Goal: Task Accomplishment & Management: Manage account settings

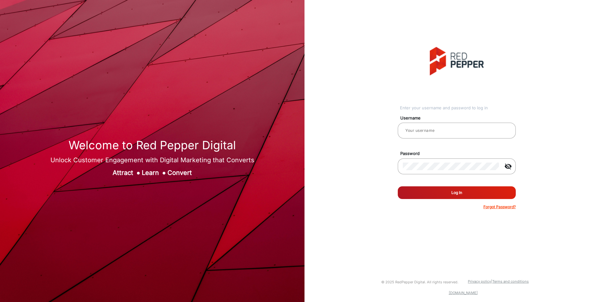
type input "[PERSON_NAME]"
click at [452, 205] on div "Forgot Password?" at bounding box center [457, 207] width 118 height 6
click at [457, 194] on button "Log In" at bounding box center [457, 192] width 118 height 13
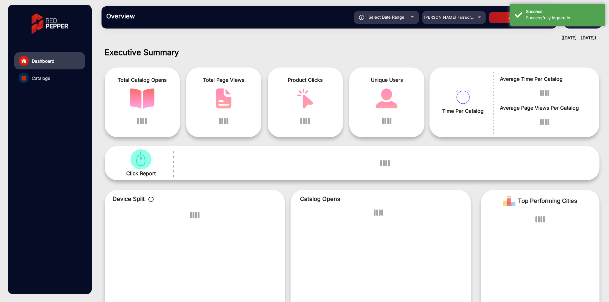
scroll to position [5, 0]
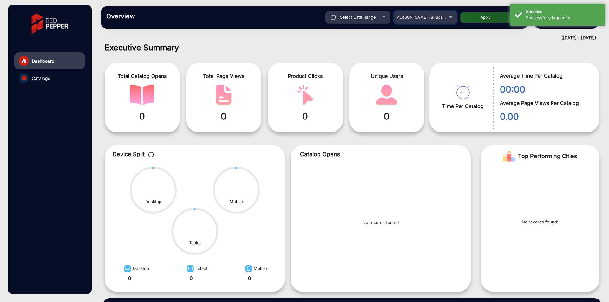
click at [434, 18] on span "[PERSON_NAME] Fairacre Farms" at bounding box center [426, 17] width 63 height 5
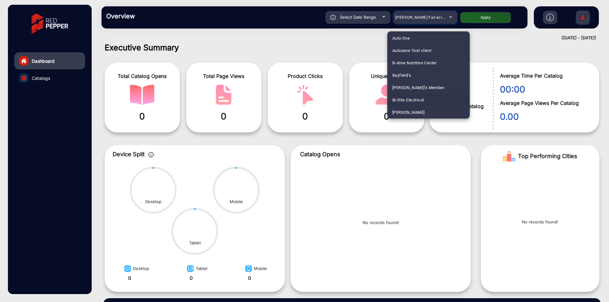
scroll to position [175, 0]
click at [431, 90] on mat-option "Bi-Rite Electrical" at bounding box center [428, 87] width 82 height 12
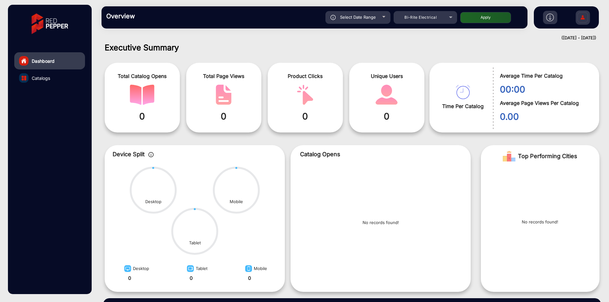
click at [484, 16] on button "Apply" at bounding box center [485, 17] width 51 height 11
type input "[DATE]"
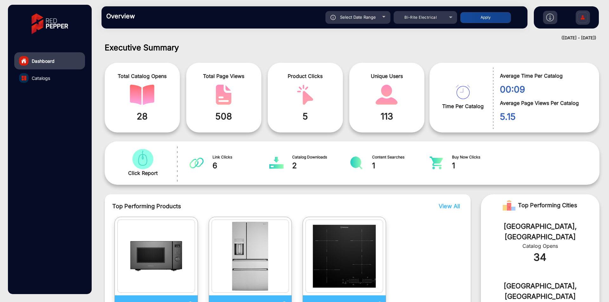
click at [372, 17] on span "Select Date Range" at bounding box center [358, 17] width 36 height 5
type input "[DATE]"
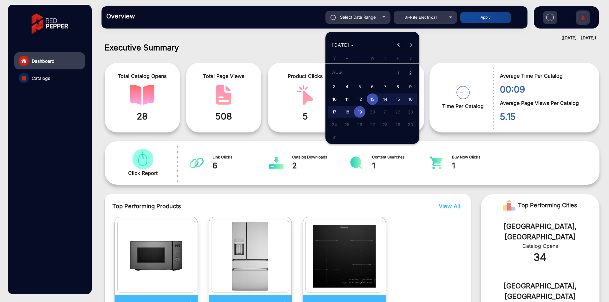
click at [392, 43] on span "Previous month" at bounding box center [398, 45] width 13 height 13
click at [398, 44] on button "Previous month" at bounding box center [398, 45] width 13 height 13
click at [383, 72] on span "1" at bounding box center [384, 73] width 11 height 13
type input "[DATE]"
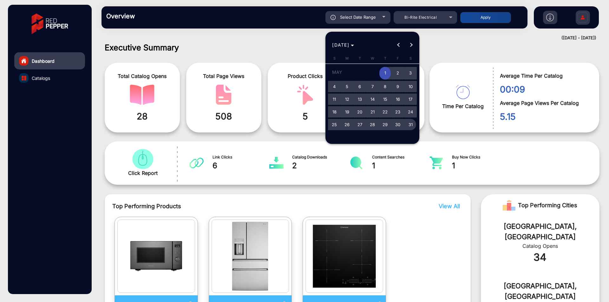
click at [410, 124] on span "31" at bounding box center [410, 124] width 11 height 11
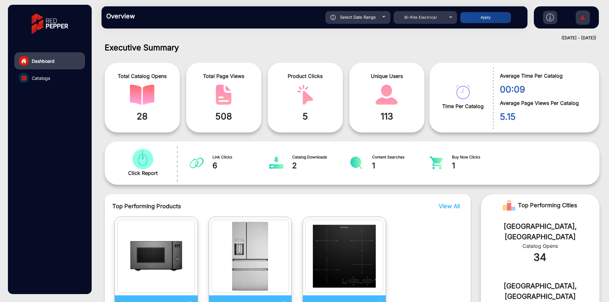
type input "[DATE]"
click at [494, 18] on button "Apply" at bounding box center [485, 17] width 51 height 11
type input "[DATE]"
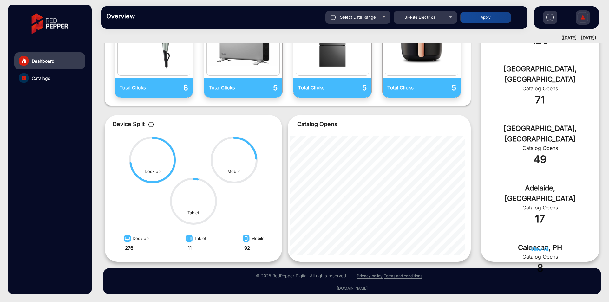
scroll to position [125, 0]
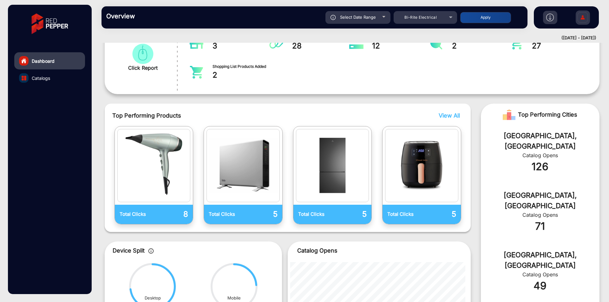
click at [450, 115] on span "View All" at bounding box center [448, 115] width 21 height 7
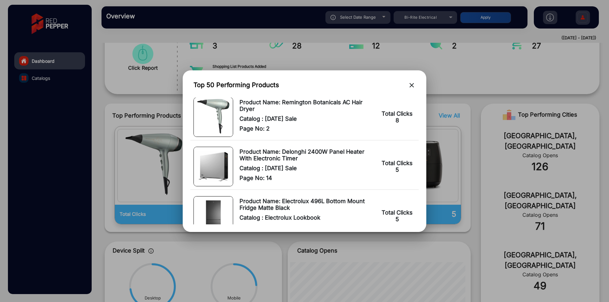
scroll to position [0, 0]
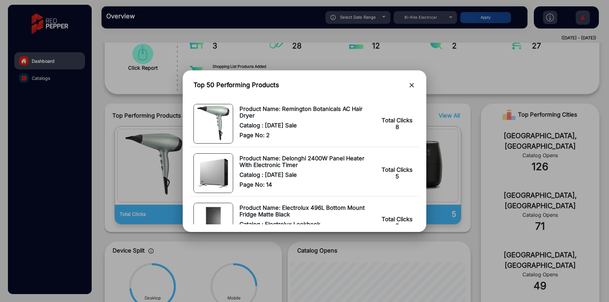
click at [415, 84] on mat-icon "close" at bounding box center [412, 85] width 8 height 8
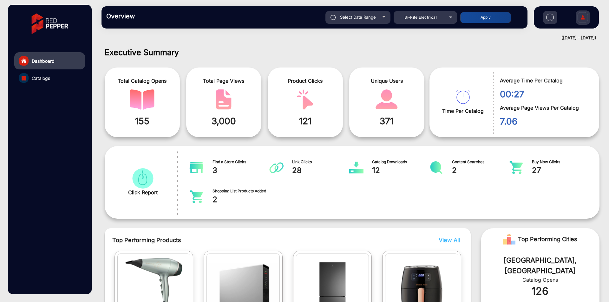
click at [60, 80] on link "Catalogs" at bounding box center [49, 77] width 71 height 17
click at [47, 79] on span "Catalogs" at bounding box center [41, 78] width 18 height 7
click at [49, 75] on span "Catalogs" at bounding box center [41, 78] width 18 height 7
click at [45, 79] on span "Catalogs" at bounding box center [41, 78] width 18 height 7
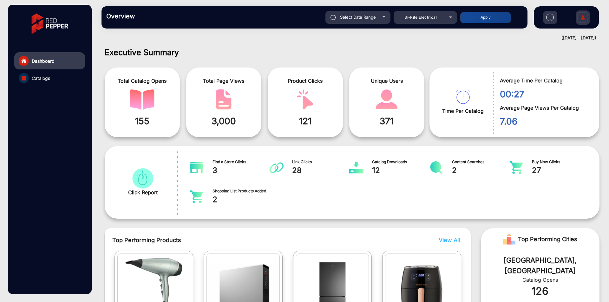
click at [45, 79] on span "Catalogs" at bounding box center [41, 78] width 18 height 7
click at [44, 79] on span "Catalogs" at bounding box center [41, 78] width 18 height 7
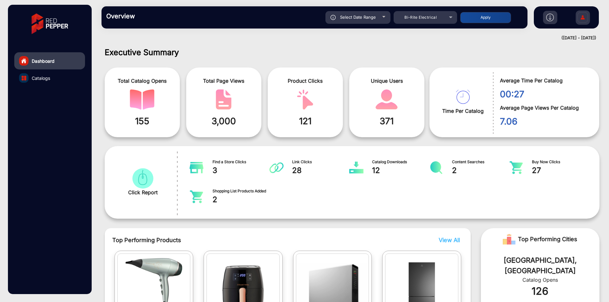
scroll to position [5, 0]
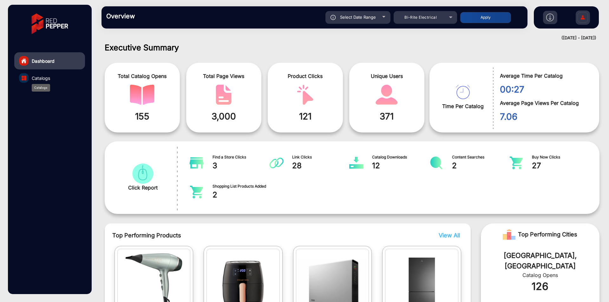
click at [48, 77] on span "Catalogs" at bounding box center [41, 78] width 18 height 7
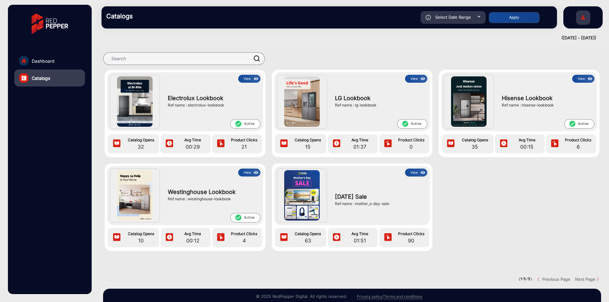
click at [252, 79] on img at bounding box center [255, 78] width 7 height 7
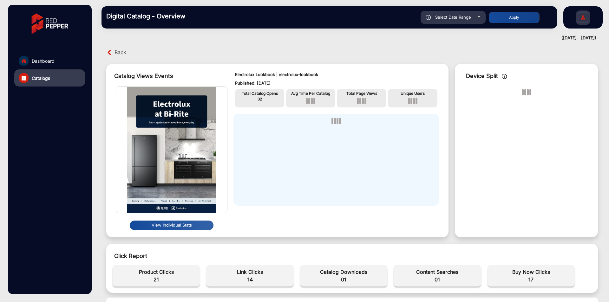
click at [34, 55] on link "Dashboard" at bounding box center [49, 60] width 71 height 17
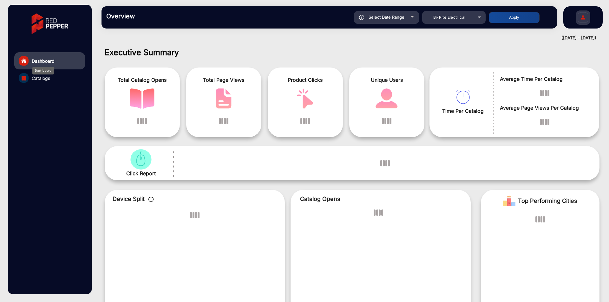
scroll to position [5, 0]
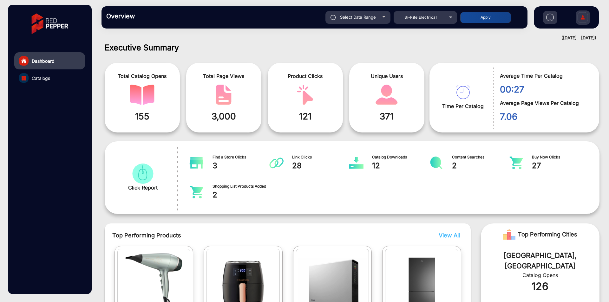
click at [374, 18] on span "Select Date Range" at bounding box center [358, 17] width 36 height 5
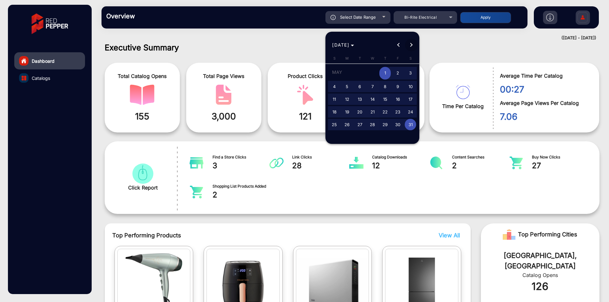
click at [409, 45] on button "Next month" at bounding box center [411, 45] width 13 height 13
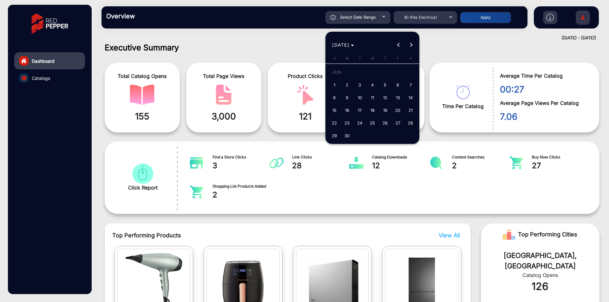
click at [335, 81] on span "1" at bounding box center [333, 84] width 11 height 11
type input "[DATE]"
click at [411, 43] on button "Next month" at bounding box center [411, 45] width 13 height 13
click at [411, 43] on div "[DATE] [DATE]" at bounding box center [372, 45] width 91 height 13
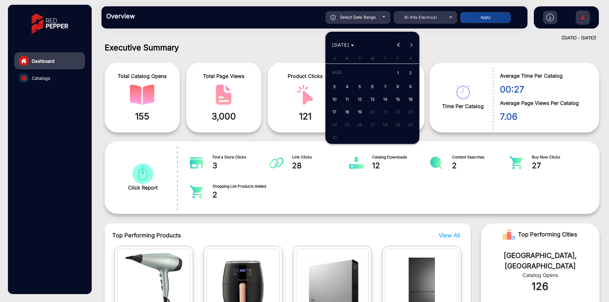
click at [397, 42] on span "Previous month" at bounding box center [398, 45] width 13 height 13
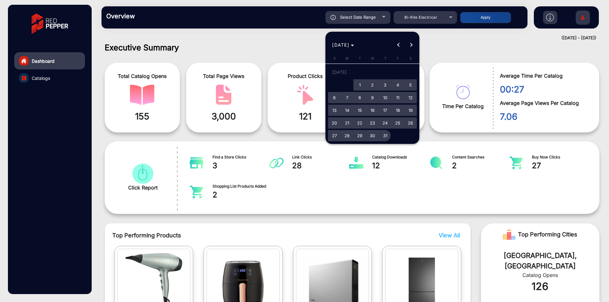
click at [387, 135] on span "31" at bounding box center [384, 135] width 11 height 11
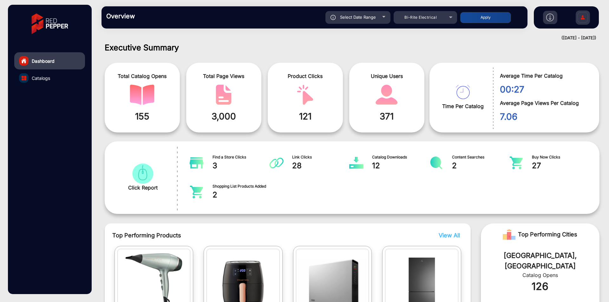
type input "[DATE]"
click at [483, 17] on button "Apply" at bounding box center [485, 17] width 51 height 11
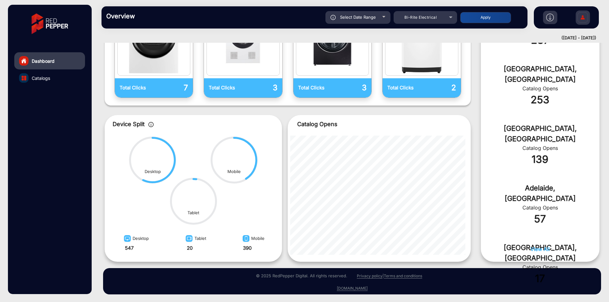
scroll to position [0, 0]
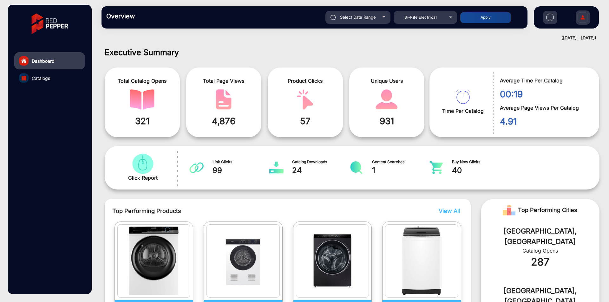
click at [47, 85] on link "Catalogs" at bounding box center [49, 77] width 71 height 17
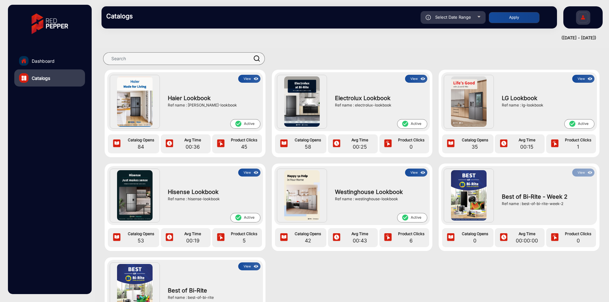
click at [250, 75] on button "View" at bounding box center [249, 79] width 22 height 8
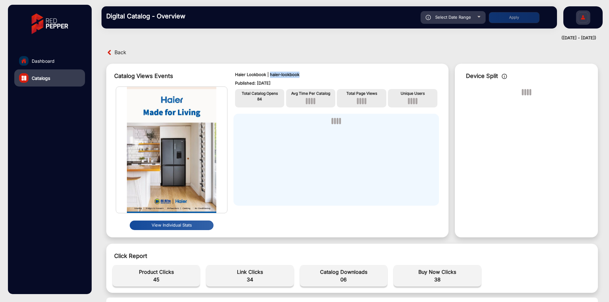
drag, startPoint x: 306, startPoint y: 75, endPoint x: 269, endPoint y: 76, distance: 37.1
click at [269, 76] on p "Haier Lookbook | haier-lookbook" at bounding box center [336, 75] width 202 height 6
drag, startPoint x: 267, startPoint y: 76, endPoint x: 298, endPoint y: 75, distance: 30.8
click at [298, 75] on p "Haier Lookbook | haier-lookbook" at bounding box center [336, 75] width 202 height 6
drag, startPoint x: 301, startPoint y: 74, endPoint x: 270, endPoint y: 75, distance: 31.4
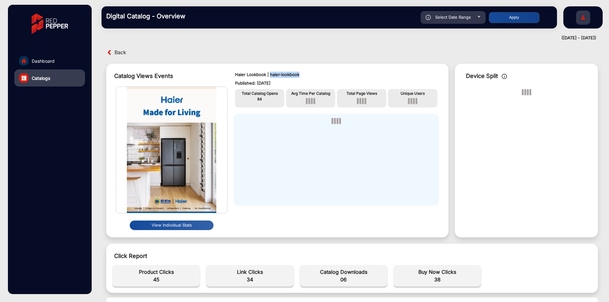
click at [270, 75] on p "Haier Lookbook | haier-lookbook" at bounding box center [336, 75] width 202 height 6
copy p "haier-lookbook"
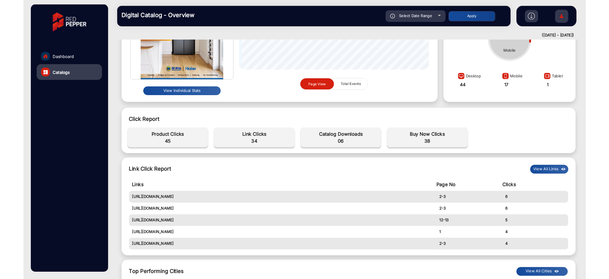
scroll to position [127, 0]
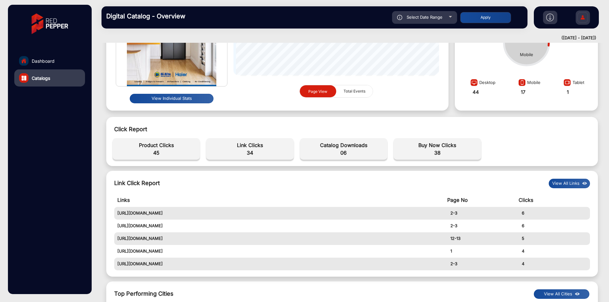
click at [586, 184] on img at bounding box center [584, 183] width 7 height 7
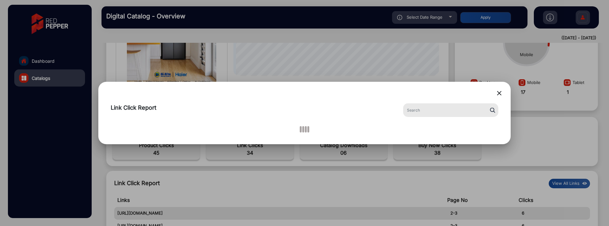
click at [501, 92] on mat-icon "close" at bounding box center [499, 93] width 8 height 8
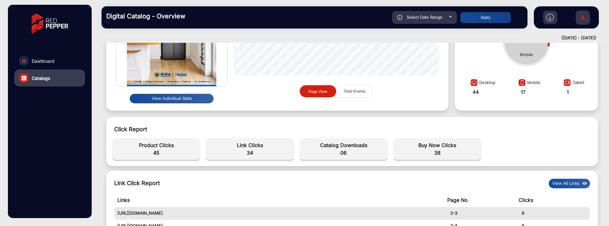
click at [569, 184] on button "View All Links" at bounding box center [569, 184] width 41 height 10
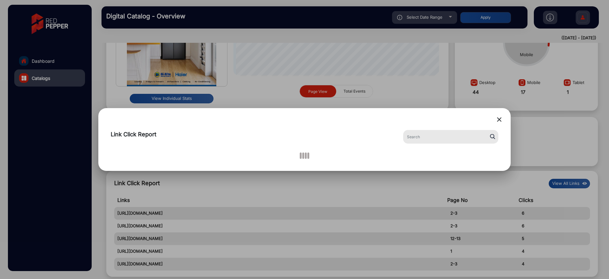
click at [498, 117] on mat-icon "close" at bounding box center [499, 120] width 8 height 8
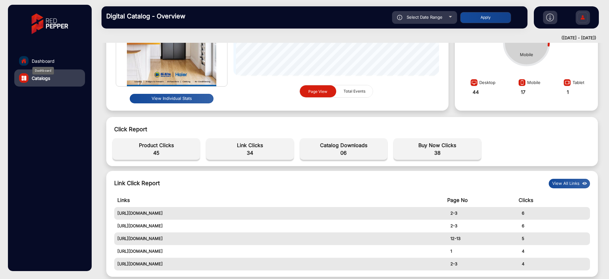
click at [41, 59] on span "Dashboard" at bounding box center [43, 61] width 23 height 7
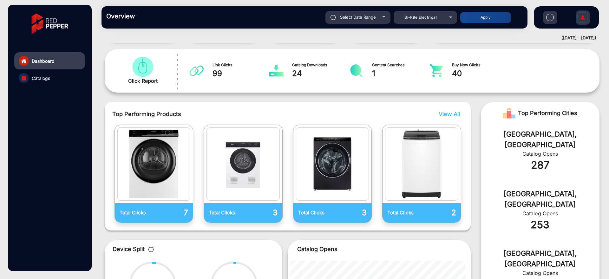
scroll to position [5, 0]
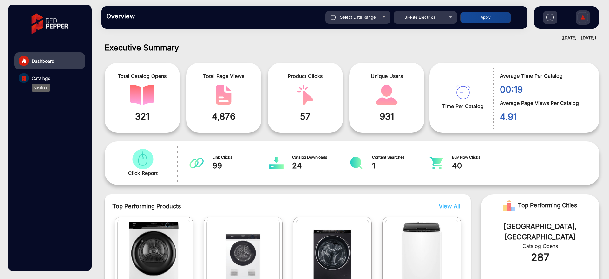
click at [37, 75] on span "Catalogs" at bounding box center [41, 78] width 18 height 7
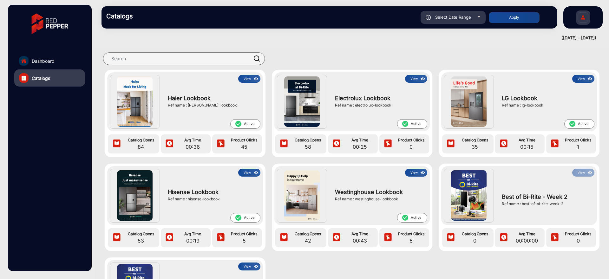
click at [422, 76] on img at bounding box center [422, 78] width 7 height 7
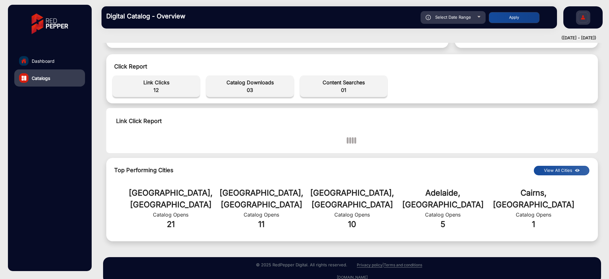
scroll to position [190, 0]
click at [574, 173] on img at bounding box center [577, 170] width 7 height 7
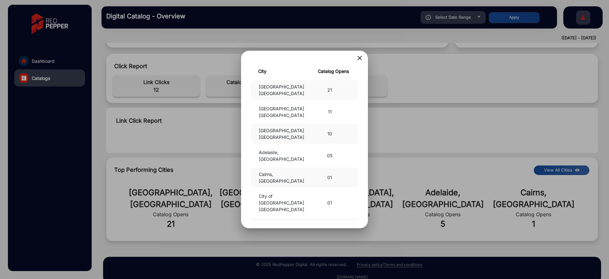
click at [573, 173] on div at bounding box center [304, 139] width 609 height 279
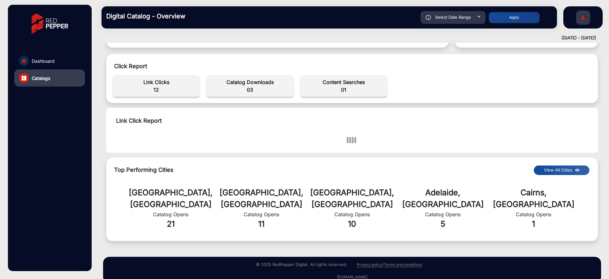
click at [574, 173] on img at bounding box center [577, 170] width 7 height 7
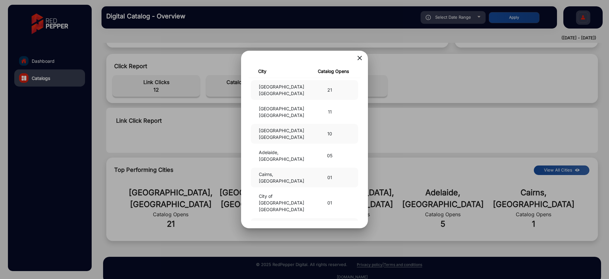
click at [573, 173] on div at bounding box center [304, 139] width 609 height 279
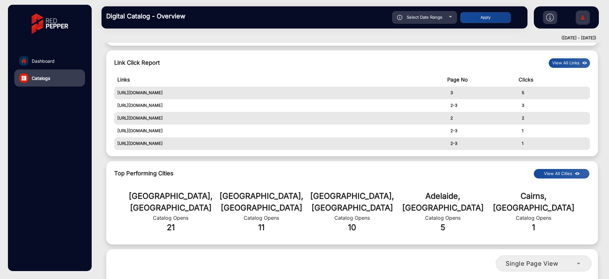
scroll to position [254, 0]
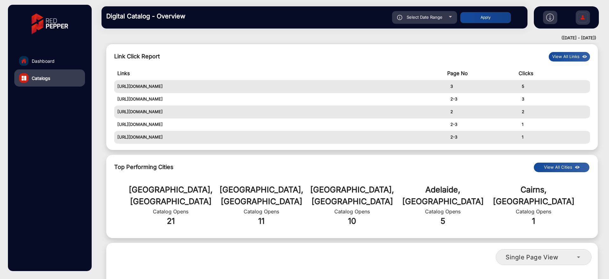
click at [572, 54] on button "View All Links" at bounding box center [569, 57] width 41 height 10
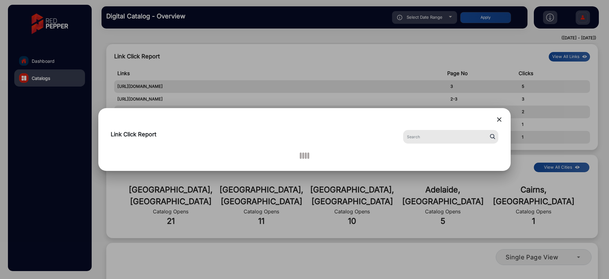
click at [499, 122] on mat-icon "close" at bounding box center [499, 120] width 8 height 8
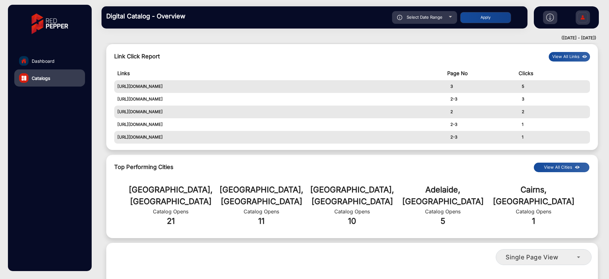
scroll to position [127, 0]
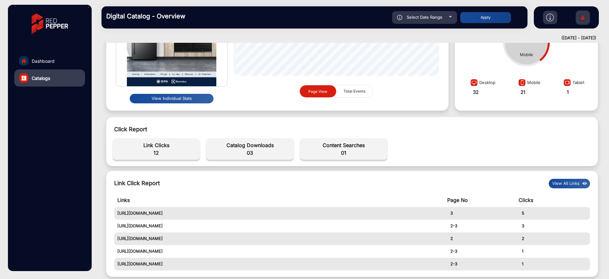
click at [585, 18] on img at bounding box center [582, 18] width 13 height 22
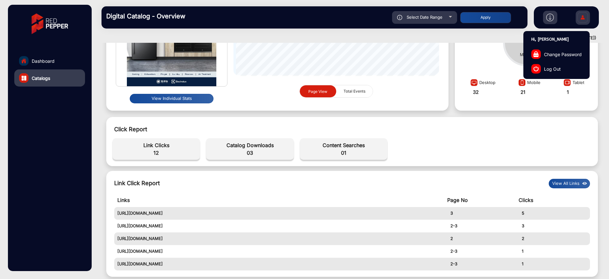
click at [550, 70] on span "Log Out" at bounding box center [552, 68] width 17 height 7
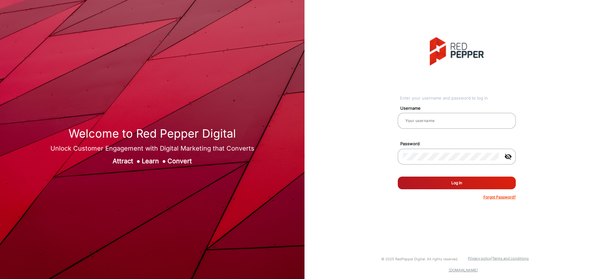
type input "[PERSON_NAME]"
drag, startPoint x: 480, startPoint y: 175, endPoint x: 476, endPoint y: 183, distance: 8.7
click at [480, 176] on form "Username [PERSON_NAME] Password visibility_off Remember me Log In Forgot Passwo…" at bounding box center [457, 150] width 118 height 99
click at [476, 183] on button "Log In" at bounding box center [457, 183] width 118 height 13
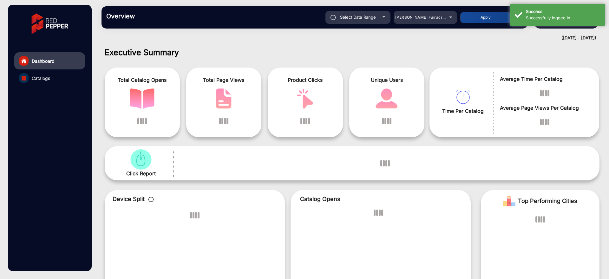
scroll to position [5, 0]
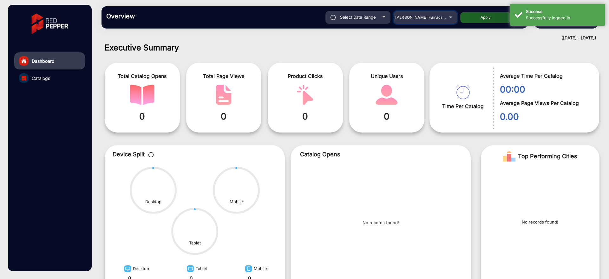
click at [414, 23] on mat-select "[PERSON_NAME] Fairacre Farms" at bounding box center [424, 17] width 63 height 13
click at [417, 19] on span "[PERSON_NAME] Fairacre Farms" at bounding box center [426, 17] width 63 height 5
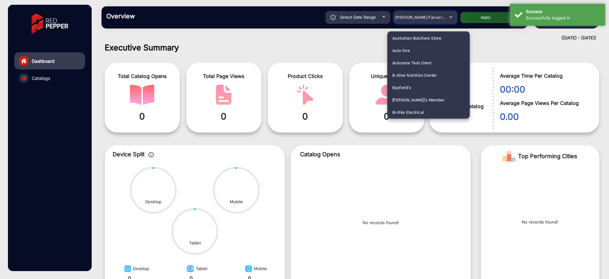
scroll to position [163, 0]
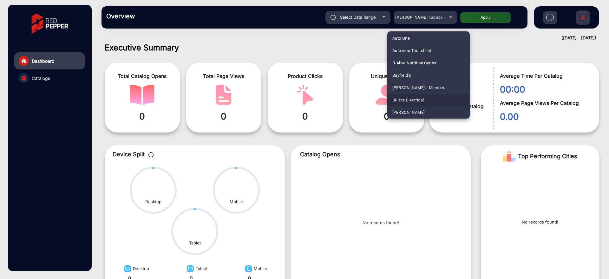
click at [416, 99] on span "Bi-Rite Electrical" at bounding box center [407, 100] width 31 height 12
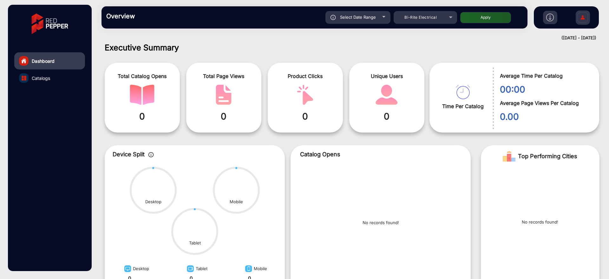
click at [378, 16] on div "Select Date Range" at bounding box center [357, 17] width 65 height 13
type input "[DATE]"
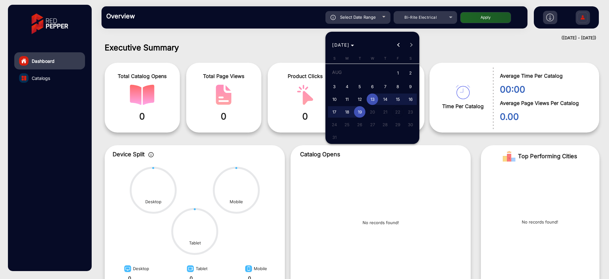
click at [397, 72] on span "1" at bounding box center [397, 73] width 11 height 13
type input "[DATE]"
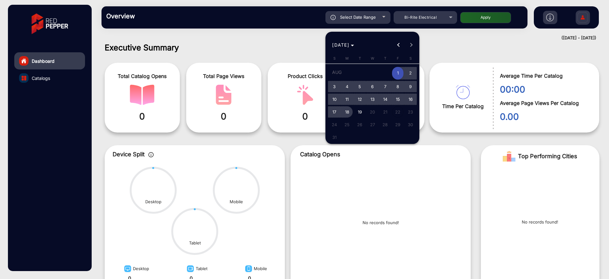
click at [346, 113] on span "18" at bounding box center [346, 111] width 11 height 11
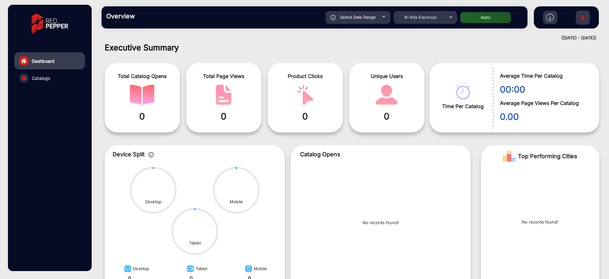
type input "[DATE]"
click at [495, 19] on button "Apply" at bounding box center [485, 17] width 51 height 11
type input "[DATE]"
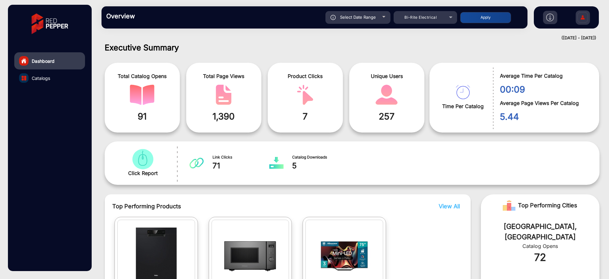
click at [51, 82] on link "Catalogs" at bounding box center [49, 77] width 71 height 17
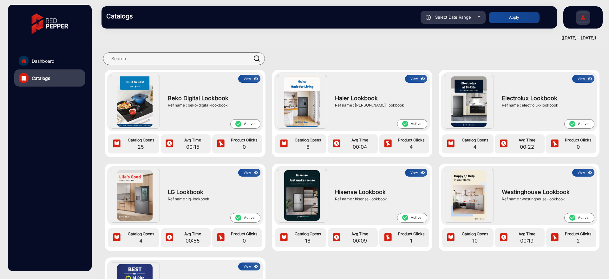
click at [255, 79] on img at bounding box center [255, 78] width 7 height 7
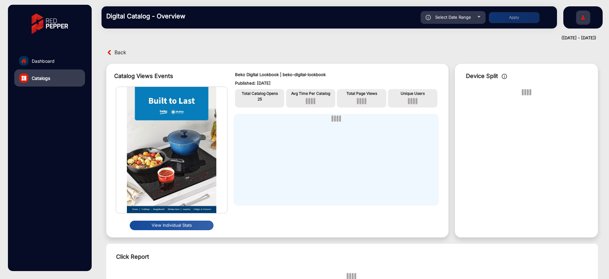
scroll to position [5, 0]
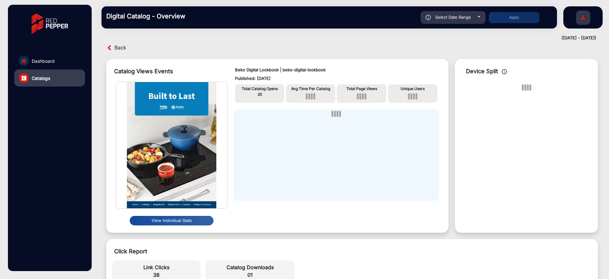
click at [123, 45] on span "Back" at bounding box center [120, 48] width 12 height 10
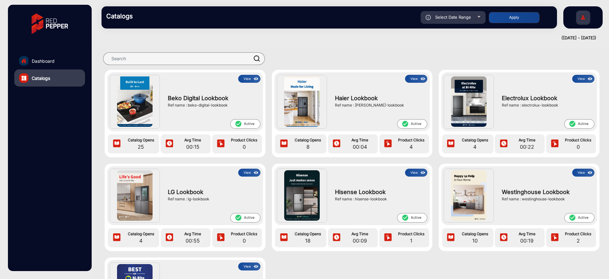
click at [413, 177] on div "Hisense Lookbook Ref name : hisense-lookbook" at bounding box center [379, 195] width 95 height 36
click at [416, 174] on button "View" at bounding box center [416, 173] width 22 height 8
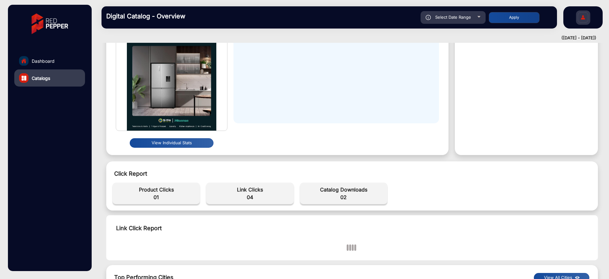
scroll to position [127, 0]
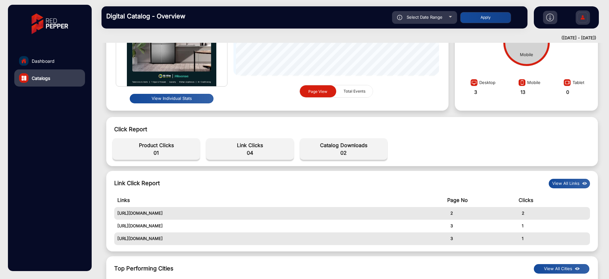
click at [568, 184] on button "View All Links" at bounding box center [569, 184] width 41 height 10
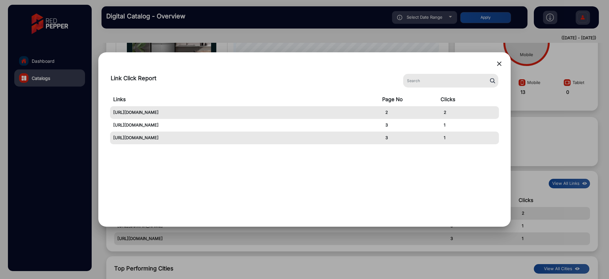
click at [497, 64] on mat-icon "close" at bounding box center [499, 64] width 8 height 8
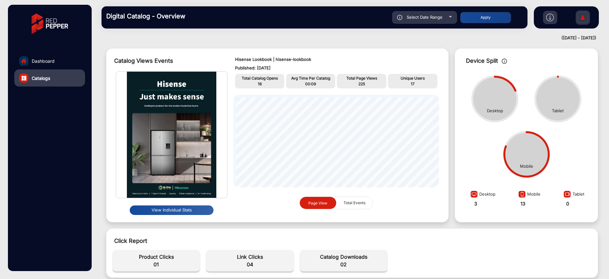
scroll to position [0, 0]
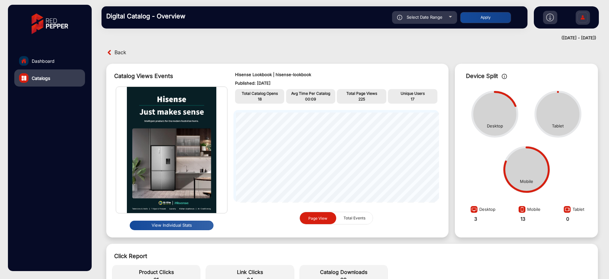
click at [123, 49] on span "Back" at bounding box center [120, 53] width 12 height 10
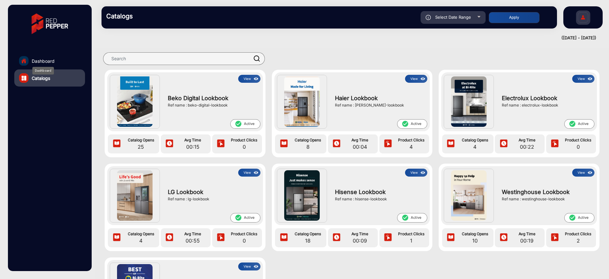
click at [36, 58] on span "Dashboard" at bounding box center [43, 61] width 23 height 7
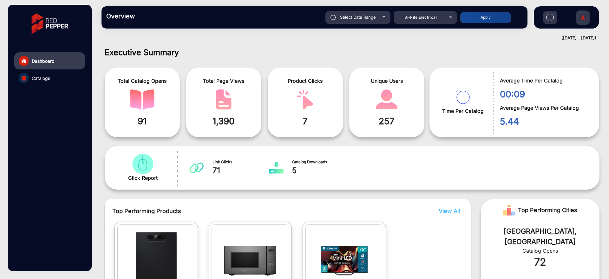
scroll to position [5, 0]
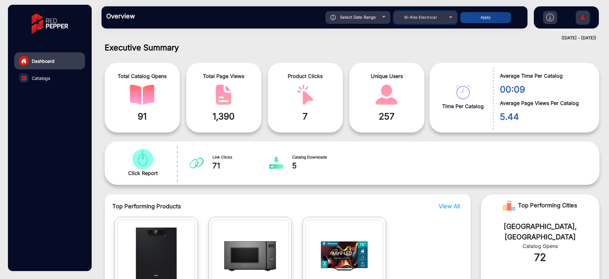
click at [413, 23] on mat-select "Bi-Rite Electrical" at bounding box center [424, 17] width 63 height 13
click at [345, 21] on div "Select Date Range" at bounding box center [357, 17] width 65 height 13
type input "[DATE]"
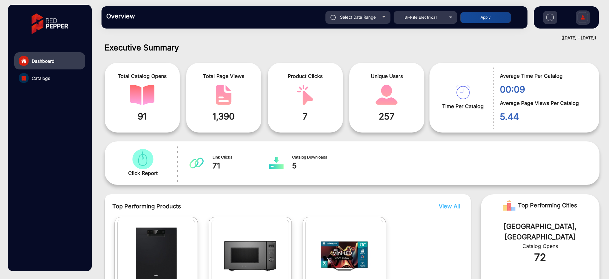
type input "[DATE]"
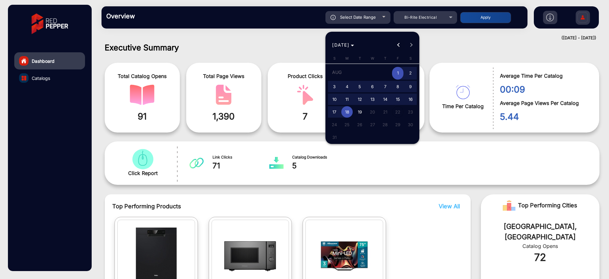
click at [398, 49] on span "Previous month" at bounding box center [398, 45] width 13 height 13
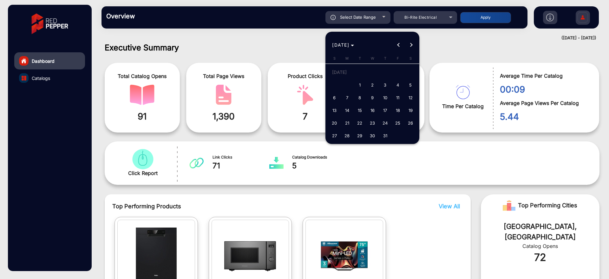
click at [387, 183] on div at bounding box center [304, 139] width 609 height 279
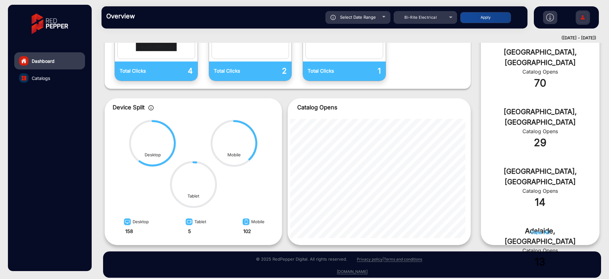
scroll to position [245, 0]
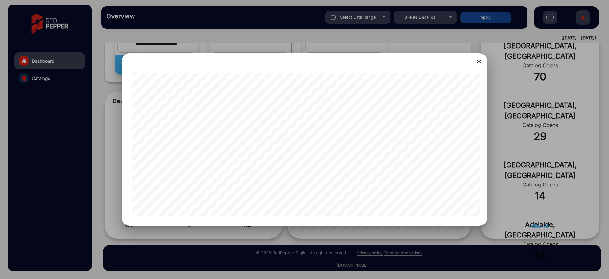
click at [529, 104] on div at bounding box center [304, 139] width 609 height 279
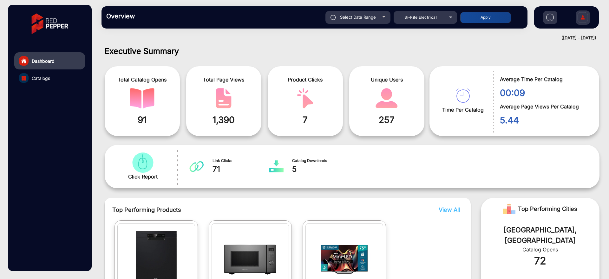
scroll to position [0, 0]
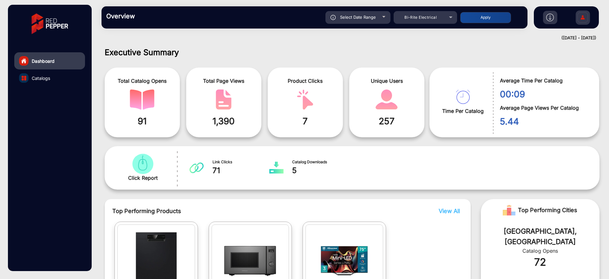
click at [67, 81] on link "Catalogs" at bounding box center [49, 77] width 71 height 17
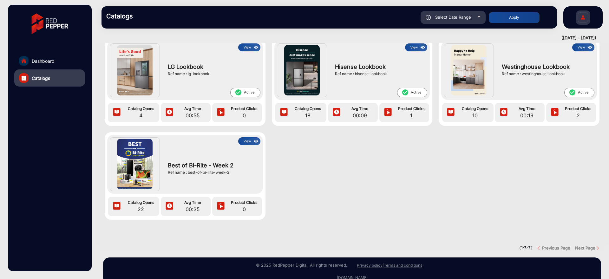
scroll to position [142, 0]
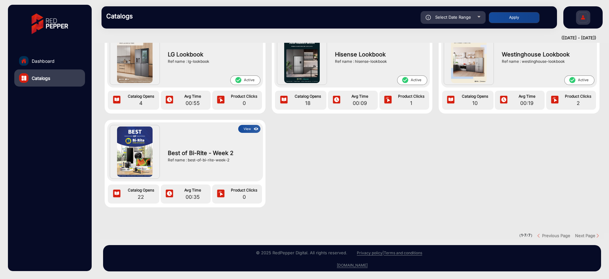
click at [249, 125] on button "View" at bounding box center [249, 129] width 22 height 8
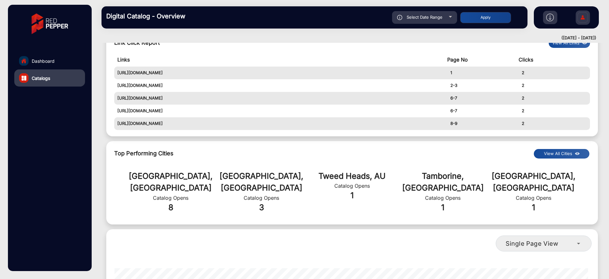
scroll to position [14, 0]
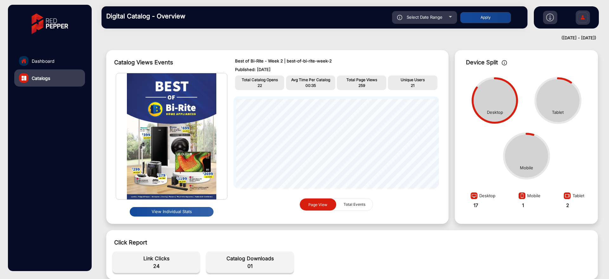
click at [169, 207] on button "View Individual Stats" at bounding box center [172, 212] width 84 height 10
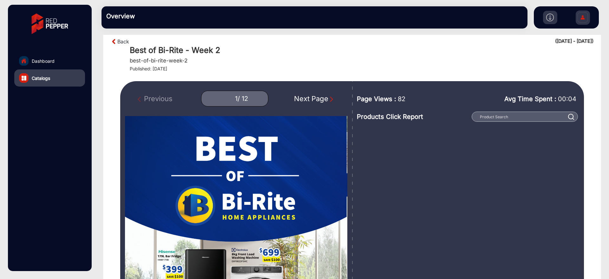
scroll to position [14, 0]
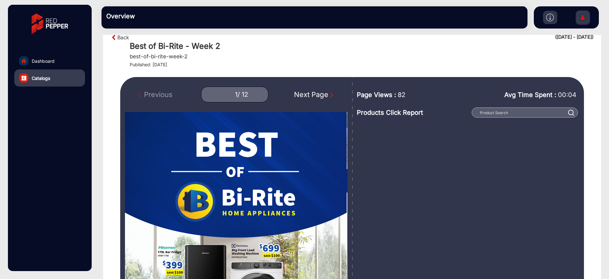
click at [309, 95] on div "Next Page" at bounding box center [314, 94] width 41 height 10
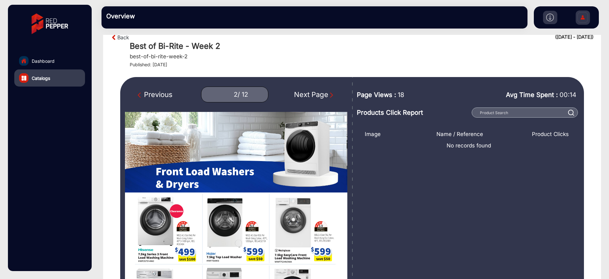
click at [309, 91] on div "Next Page" at bounding box center [314, 94] width 41 height 10
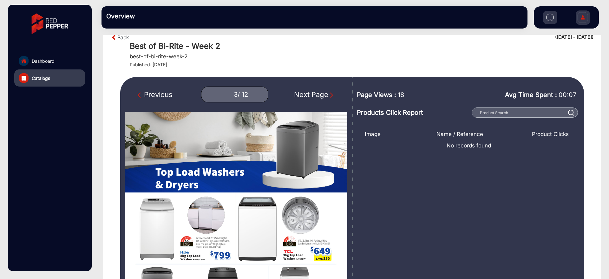
click at [308, 96] on div "Next Page" at bounding box center [314, 94] width 41 height 10
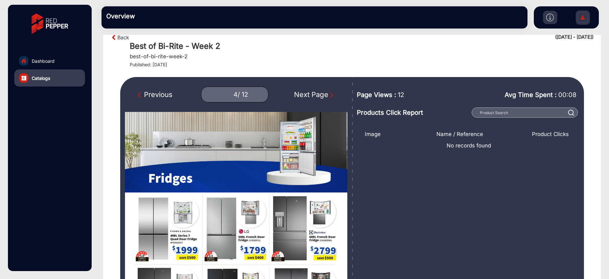
click at [308, 96] on div "Next Page" at bounding box center [314, 94] width 41 height 10
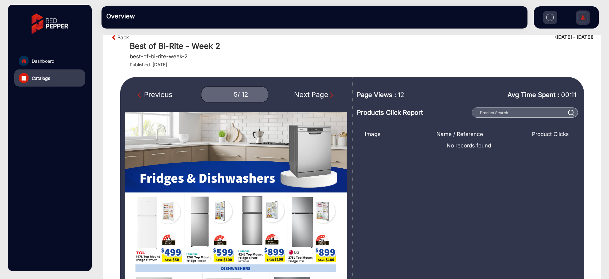
click at [308, 97] on div "Next Page" at bounding box center [314, 94] width 41 height 10
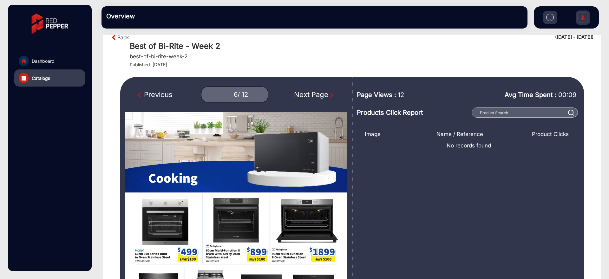
click at [308, 97] on div "Next Page" at bounding box center [314, 94] width 41 height 10
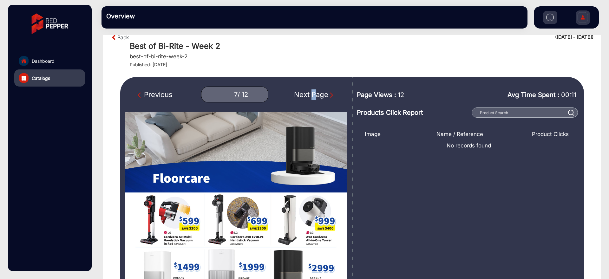
click at [308, 97] on div "Next Page" at bounding box center [314, 94] width 41 height 10
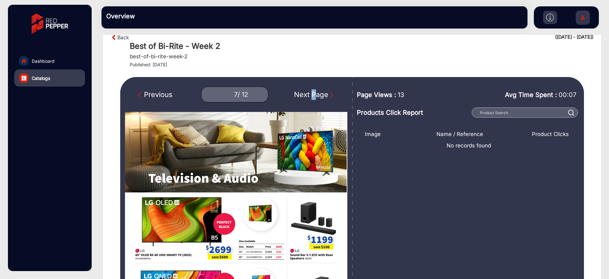
click at [308, 97] on div "Next Page" at bounding box center [314, 94] width 41 height 10
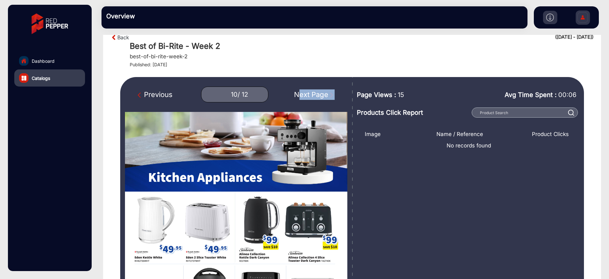
click at [308, 96] on div "Next Page" at bounding box center [314, 94] width 41 height 10
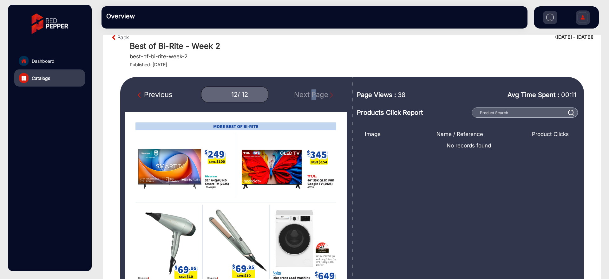
click at [308, 96] on div "Previous 12 / 12 Next Page" at bounding box center [236, 95] width 222 height 16
click at [155, 91] on div "Previous" at bounding box center [155, 94] width 35 height 10
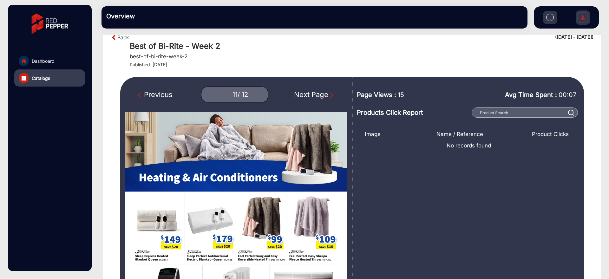
click at [155, 91] on div "Previous" at bounding box center [155, 94] width 35 height 10
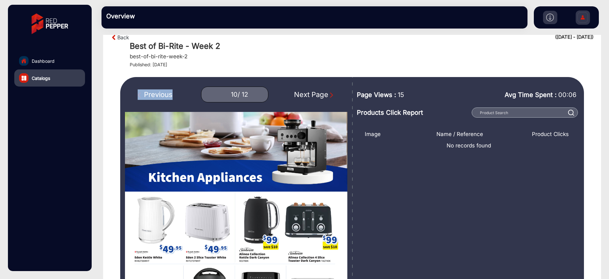
click at [155, 91] on div "Previous" at bounding box center [155, 94] width 35 height 10
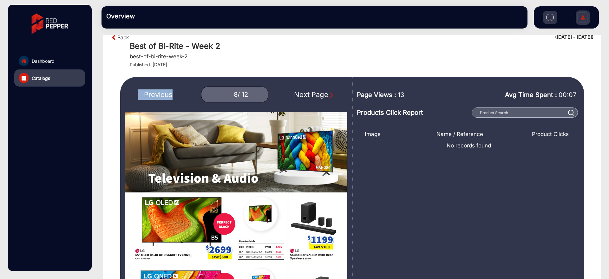
click at [155, 91] on div "Previous" at bounding box center [155, 94] width 35 height 10
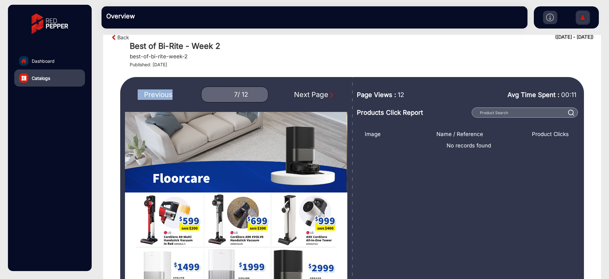
click at [155, 91] on div "Previous" at bounding box center [155, 94] width 35 height 10
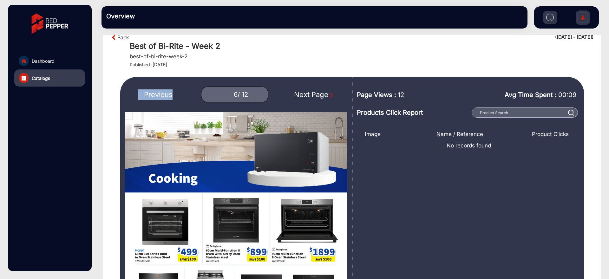
click at [155, 91] on div "Previous" at bounding box center [155, 94] width 35 height 10
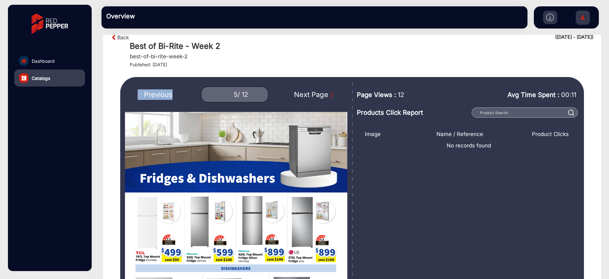
click at [155, 91] on div "Previous" at bounding box center [155, 94] width 35 height 10
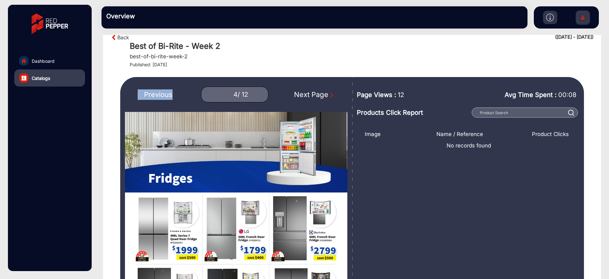
click at [155, 91] on div "Previous" at bounding box center [155, 94] width 35 height 10
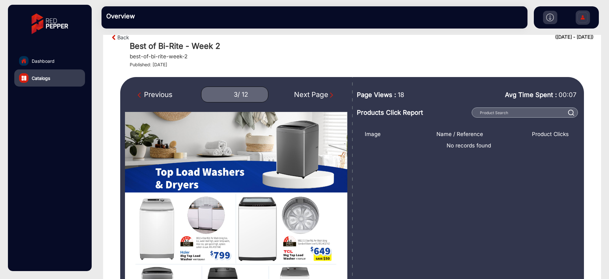
click at [145, 94] on div "Previous" at bounding box center [155, 94] width 35 height 10
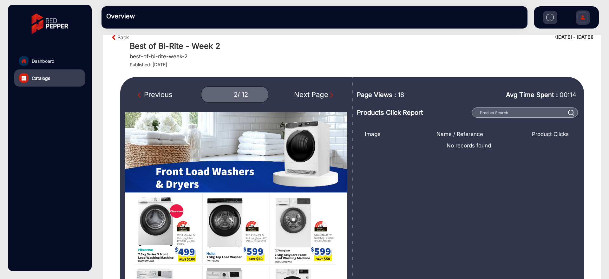
click at [167, 97] on div "Previous" at bounding box center [155, 94] width 35 height 10
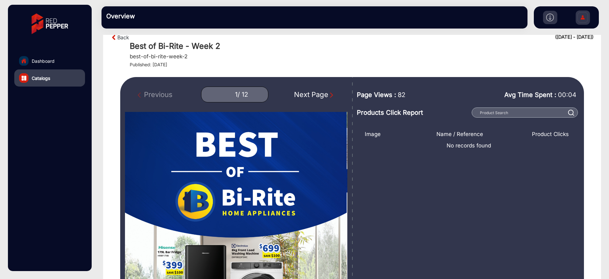
click at [319, 100] on div "Next Page" at bounding box center [314, 94] width 41 height 10
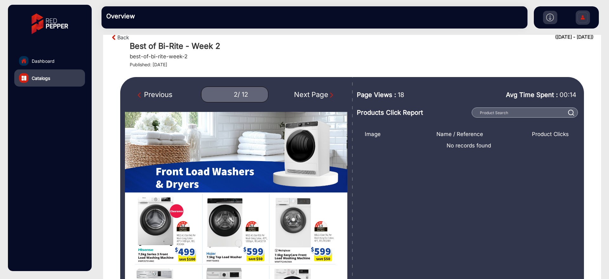
click at [319, 100] on div "Next Page" at bounding box center [314, 94] width 41 height 10
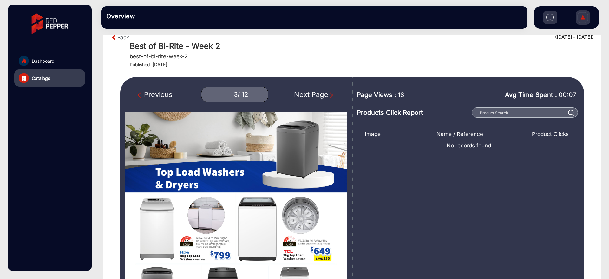
click at [307, 103] on div "Previous 3 / 12 Next Page" at bounding box center [236, 253] width 232 height 352
click at [308, 96] on div "Next Page" at bounding box center [314, 94] width 41 height 10
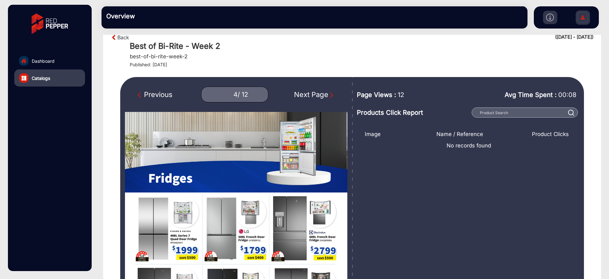
click at [305, 98] on div "Next Page" at bounding box center [314, 94] width 41 height 10
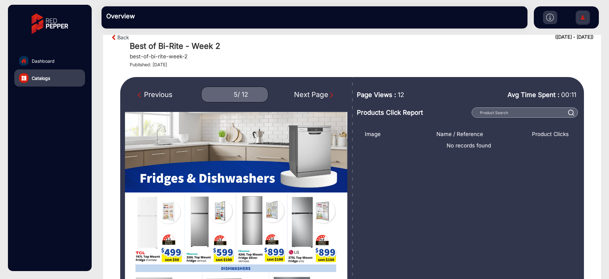
click at [313, 98] on div "Next Page" at bounding box center [314, 94] width 41 height 10
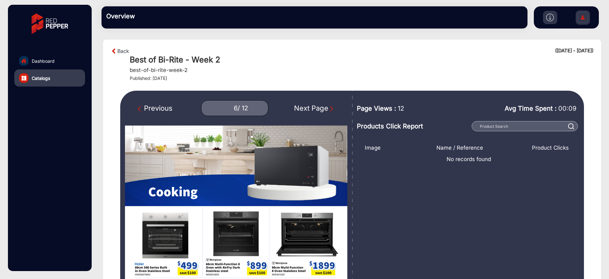
click at [296, 108] on div "Next Page" at bounding box center [314, 108] width 41 height 10
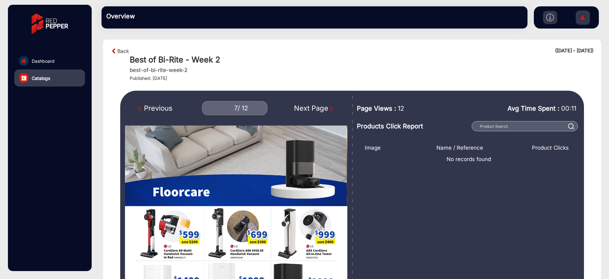
click at [296, 108] on div "Next Page" at bounding box center [314, 108] width 41 height 10
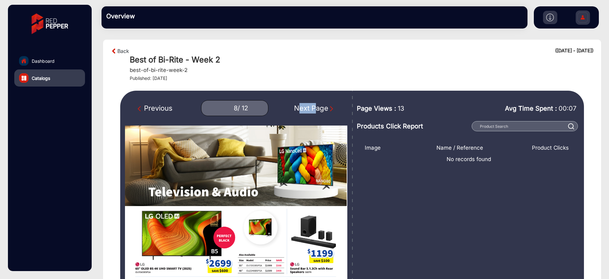
click at [296, 108] on div "Next Page" at bounding box center [314, 108] width 41 height 10
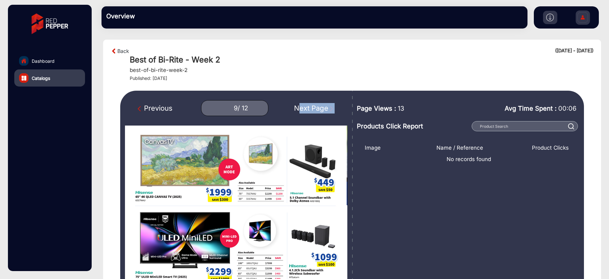
click at [296, 108] on div "Next Page" at bounding box center [314, 108] width 41 height 10
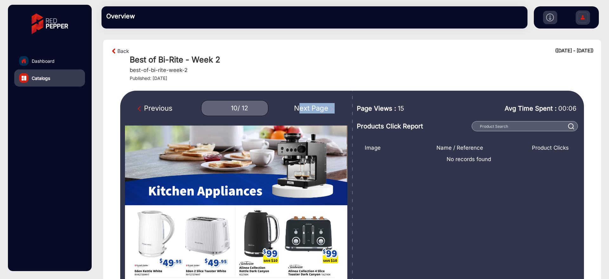
click at [309, 109] on div "Next Page" at bounding box center [314, 108] width 41 height 10
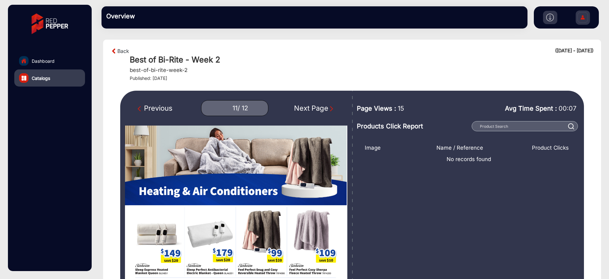
click at [308, 106] on div "Next Page" at bounding box center [314, 108] width 41 height 10
type input "12"
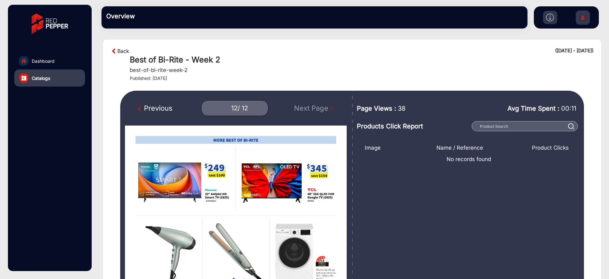
click at [123, 49] on link "Back" at bounding box center [123, 51] width 12 height 8
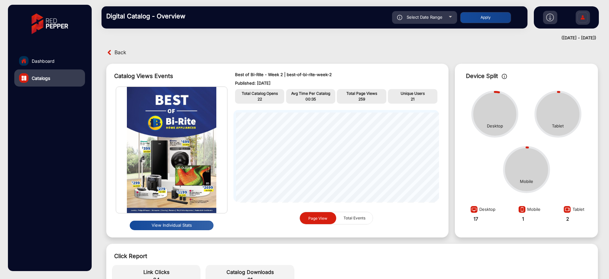
scroll to position [5, 0]
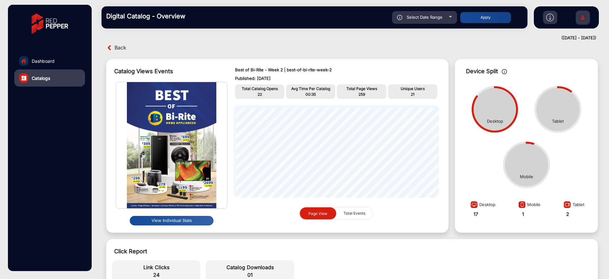
click at [125, 47] on span "Back" at bounding box center [120, 48] width 12 height 10
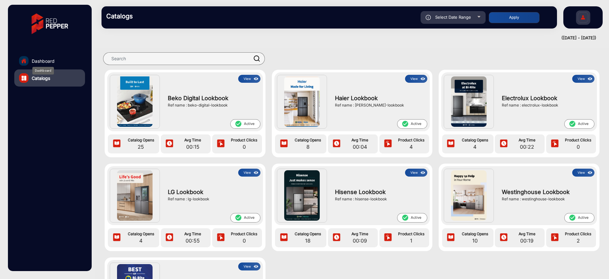
click at [53, 62] on span "Dashboard" at bounding box center [43, 61] width 23 height 7
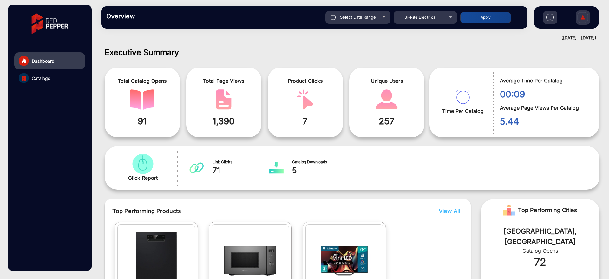
scroll to position [5, 0]
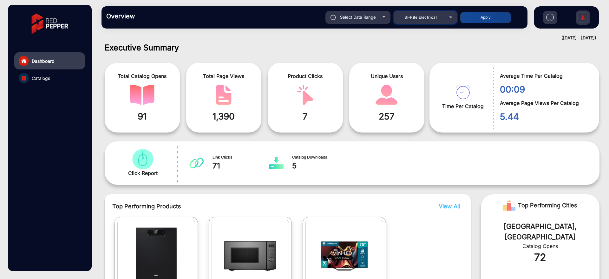
click at [451, 19] on div "Bi-Rite Electrical" at bounding box center [424, 18] width 63 height 8
click at [420, 17] on span "Bi-Rite Electrical" at bounding box center [420, 17] width 32 height 5
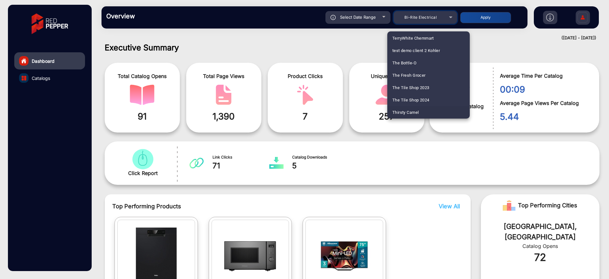
scroll to position [1869, 0]
click at [417, 103] on span "Thirsty Camel" at bounding box center [405, 100] width 26 height 12
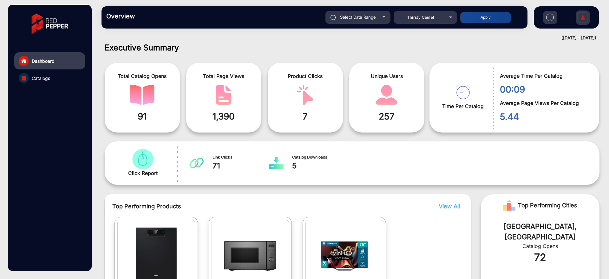
click at [480, 17] on button "Apply" at bounding box center [485, 17] width 51 height 11
type input "[DATE]"
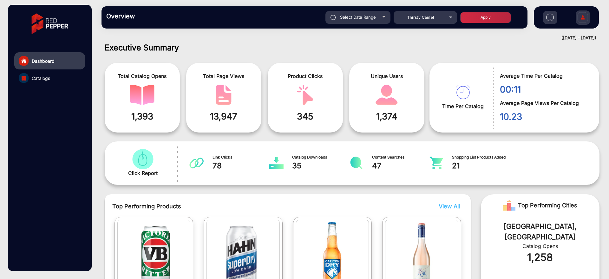
click at [442, 61] on div "Time Per Catalog Average Time Per Catalog 00:11 Average Page Views Per Catalog …" at bounding box center [516, 98] width 175 height 76
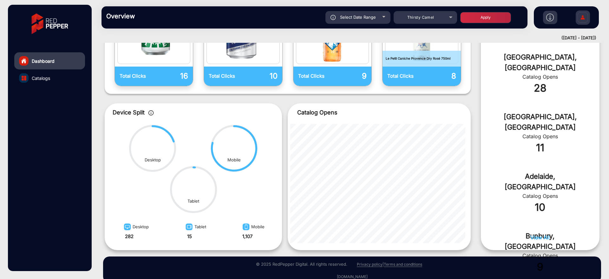
scroll to position [245, 0]
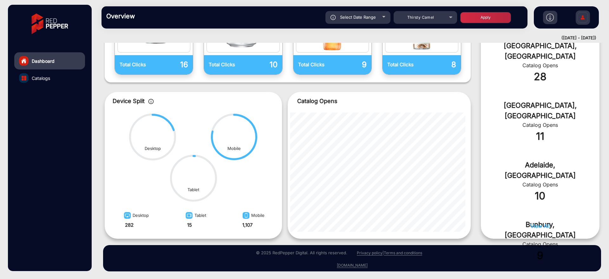
click at [53, 79] on link "Catalogs" at bounding box center [49, 77] width 71 height 17
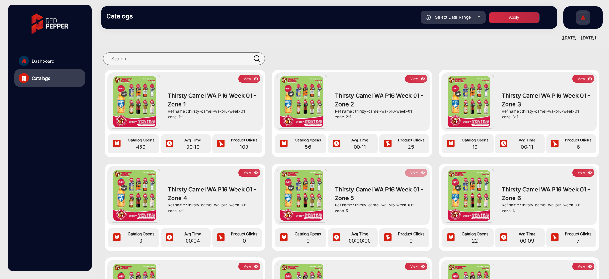
click at [249, 78] on button "View" at bounding box center [249, 79] width 22 height 8
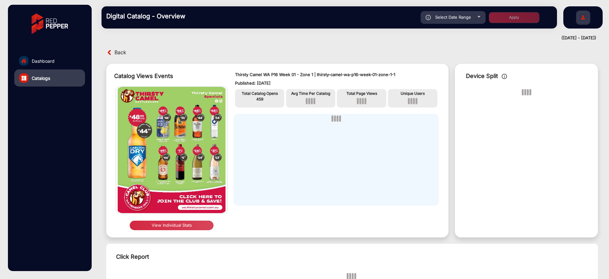
scroll to position [5, 0]
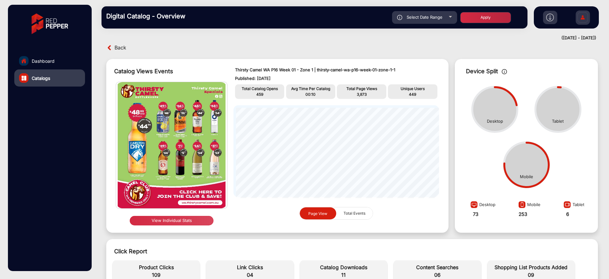
drag, startPoint x: 316, startPoint y: 69, endPoint x: 395, endPoint y: 75, distance: 79.2
click at [395, 75] on div "Thirsty Camel WA P16 Week 01 - Zone 1 | thirsty-camel-wa-p16-week-01-zone-1-1 P…" at bounding box center [336, 74] width 202 height 15
click at [325, 72] on p "Thirsty Camel WA P16 Week 01 - Zone 1 | thirsty-camel-wa-p16-week-01-zone-1-1" at bounding box center [336, 70] width 202 height 6
drag, startPoint x: 316, startPoint y: 69, endPoint x: 397, endPoint y: 70, distance: 81.5
click at [397, 70] on p "Thirsty Camel WA P16 Week 01 - Zone 1 | thirsty-camel-wa-p16-week-01-zone-1-1" at bounding box center [336, 70] width 202 height 6
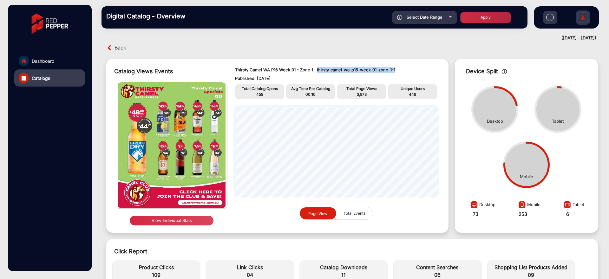
copy p "thirsty-camel-wa-p16-week-01-zone-1-1"
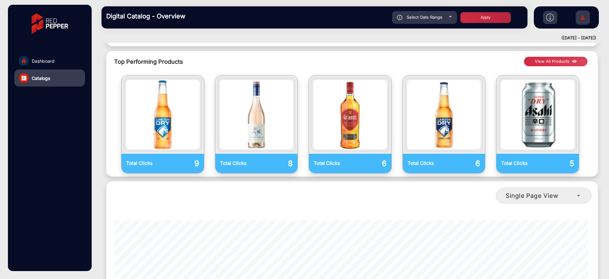
scroll to position [512, 0]
